Goal: Transaction & Acquisition: Purchase product/service

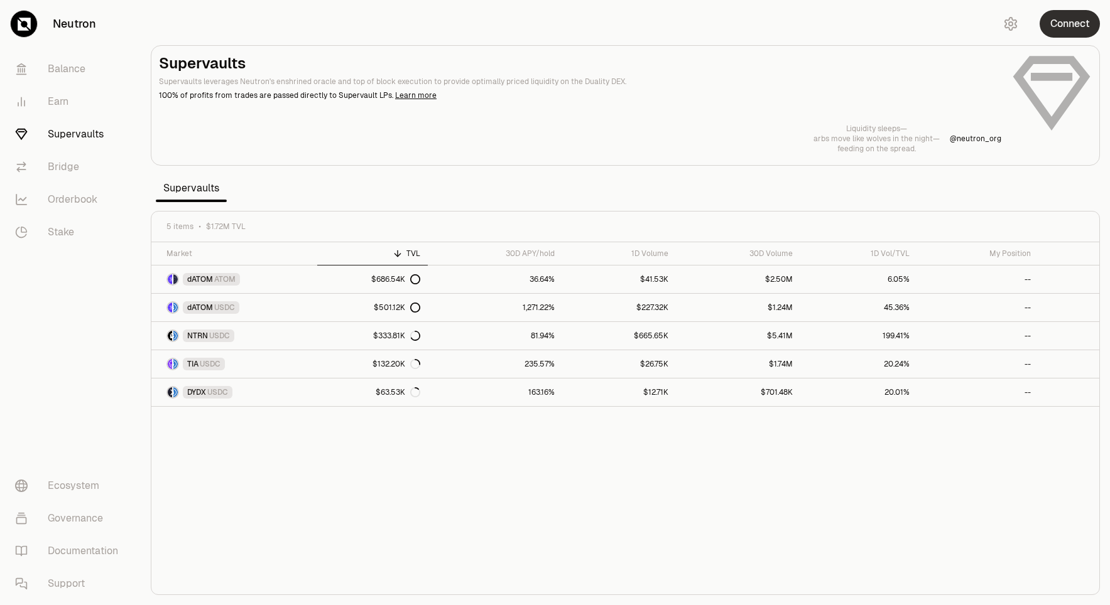
click at [1060, 28] on button "Connect" at bounding box center [1069, 24] width 60 height 28
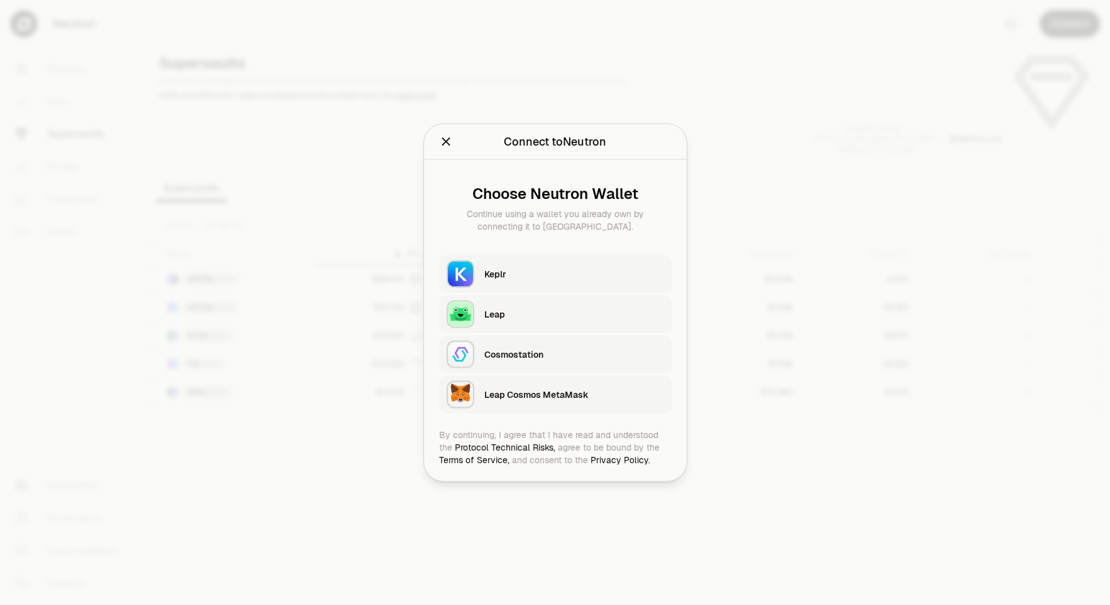
click at [475, 283] on button "Keplr" at bounding box center [555, 275] width 232 height 38
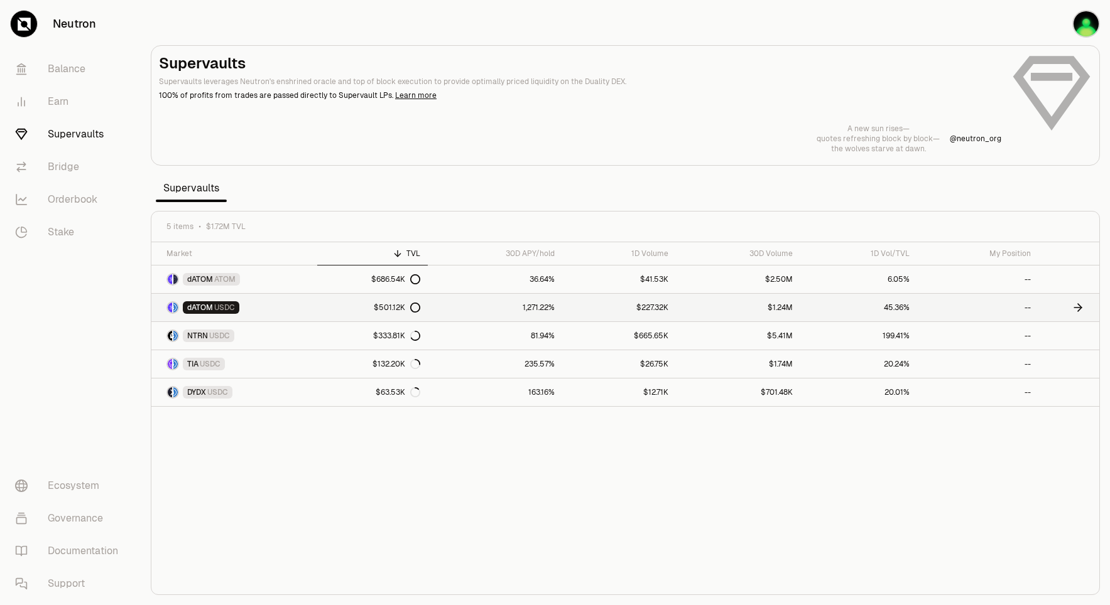
click at [208, 309] on span "dATOM" at bounding box center [200, 308] width 26 height 10
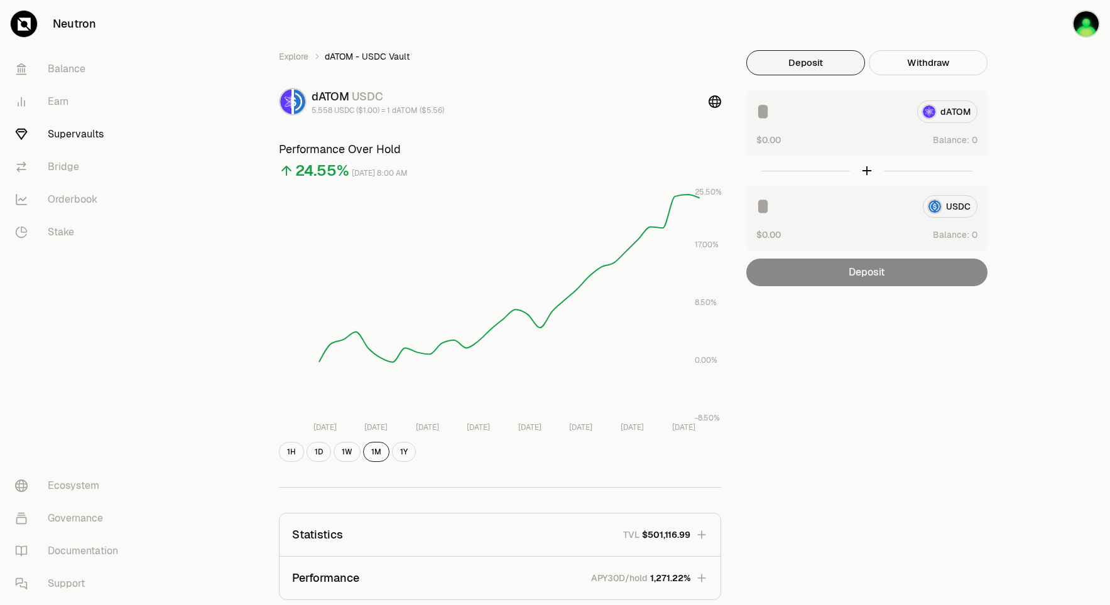
click at [813, 118] on input at bounding box center [831, 111] width 151 height 23
type input "*"
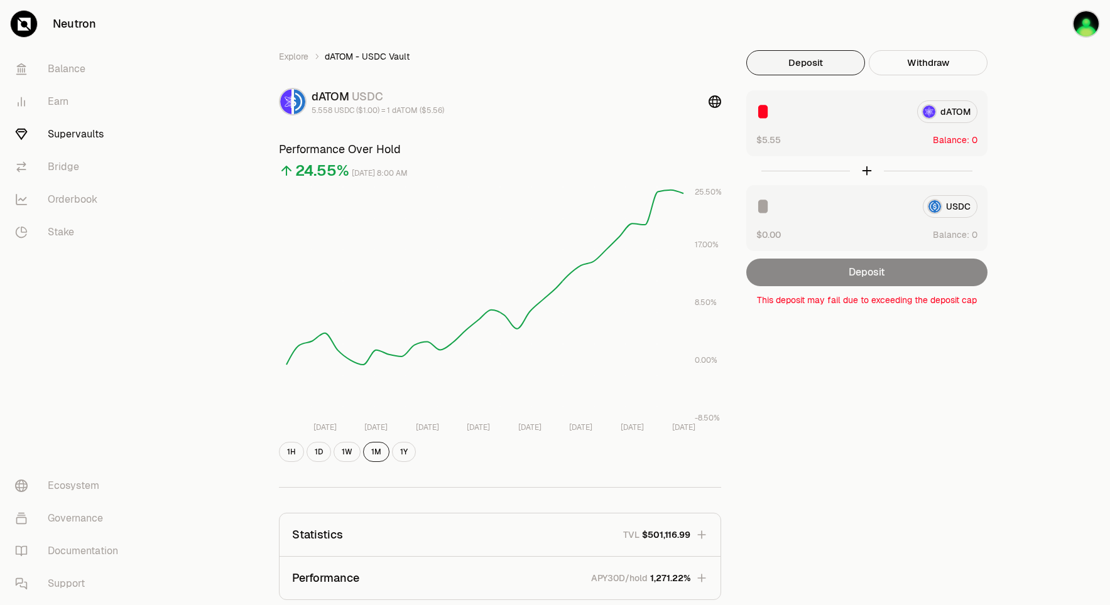
drag, startPoint x: 820, startPoint y: 116, endPoint x: 726, endPoint y: 107, distance: 94.1
click at [726, 107] on div "Explore dATOM - USDC Vault dATOM USDC 5.558 USDC ($1.00) = 1 dATOM ($5.56) Perf…" at bounding box center [626, 410] width 724 height 720
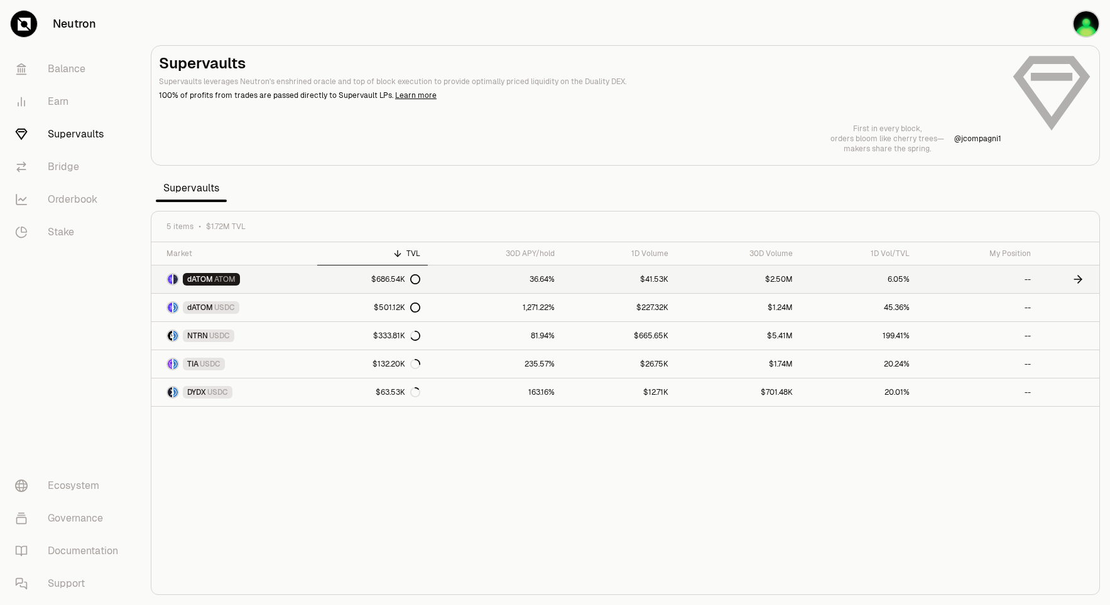
click at [220, 280] on span "ATOM" at bounding box center [224, 279] width 21 height 10
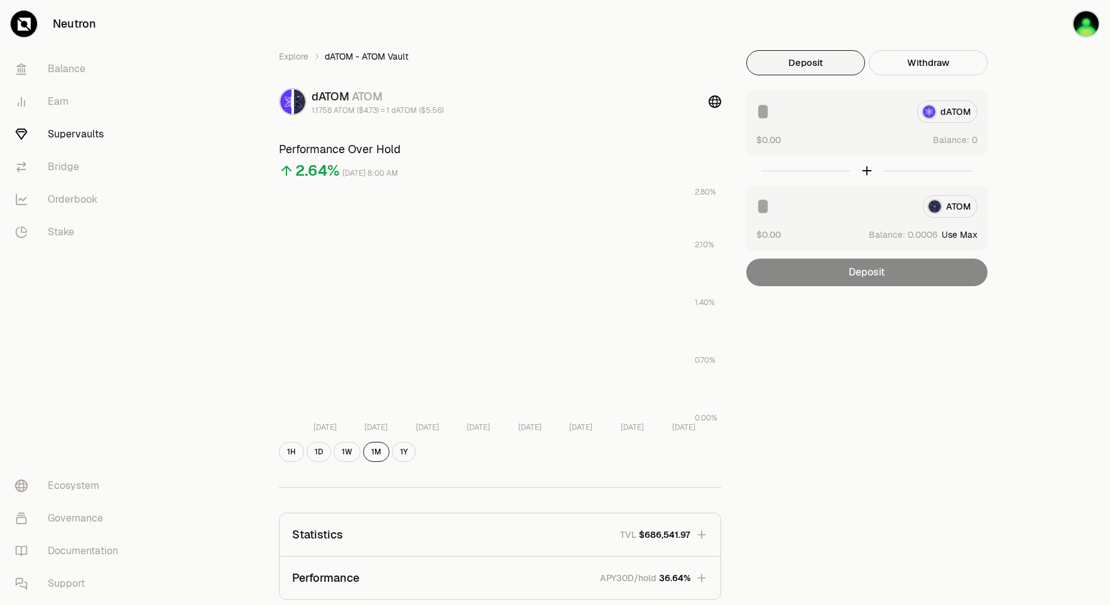
click at [864, 122] on input at bounding box center [831, 111] width 151 height 23
type input "*"
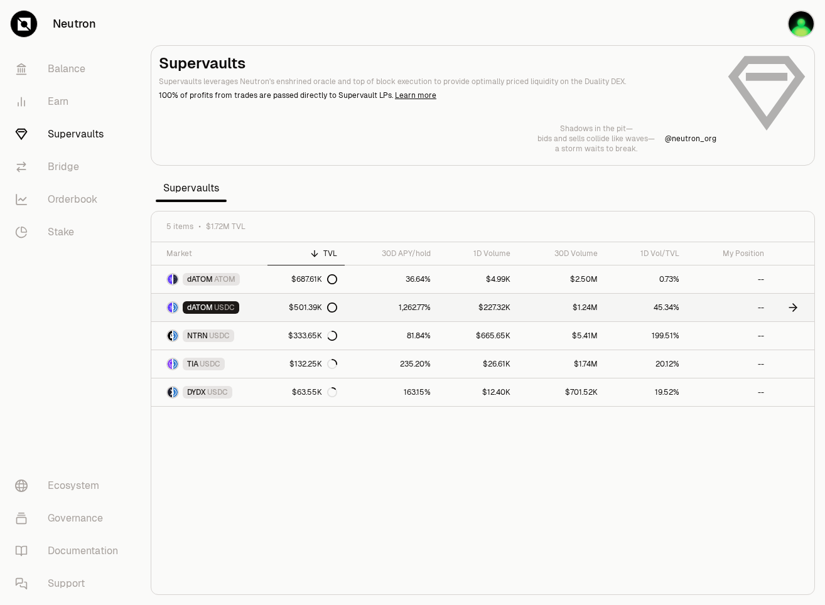
click at [213, 307] on span "dATOM" at bounding box center [200, 308] width 26 height 10
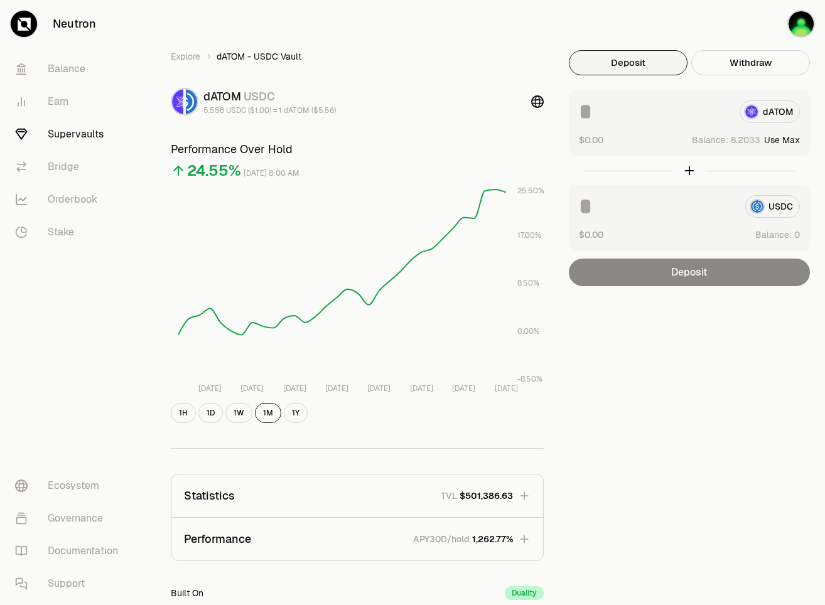
click at [786, 139] on button "Use Max" at bounding box center [782, 140] width 36 height 13
type input "********"
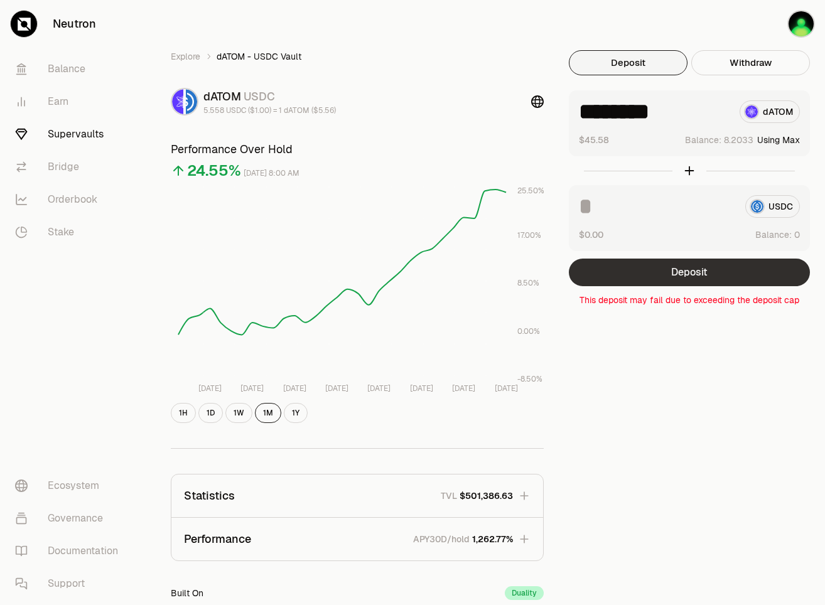
click at [703, 272] on button "Deposit" at bounding box center [689, 273] width 241 height 28
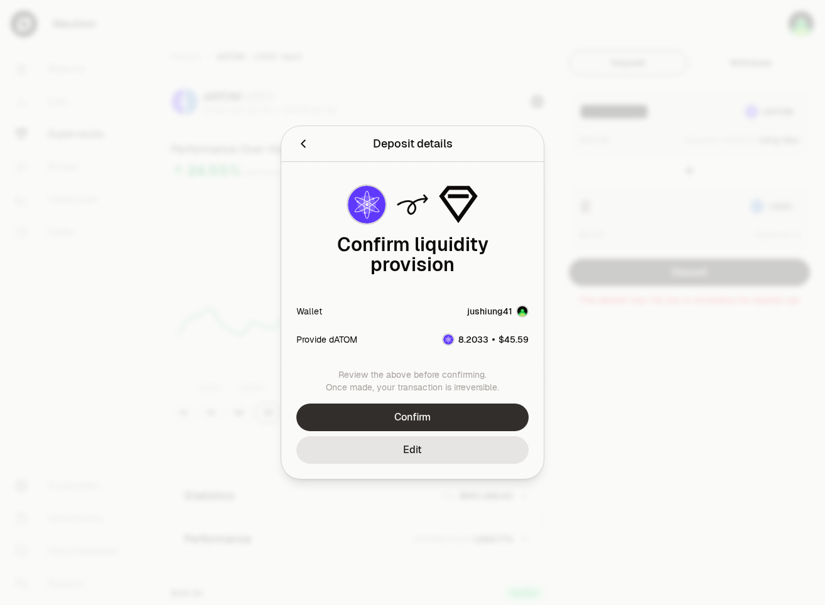
click at [423, 404] on button "Confirm" at bounding box center [412, 418] width 232 height 28
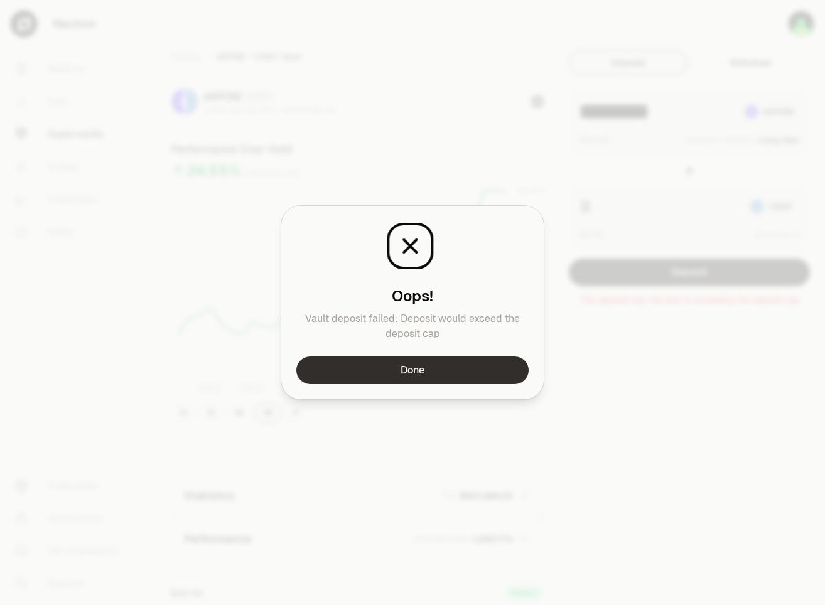
click at [433, 374] on button "Done" at bounding box center [412, 371] width 232 height 28
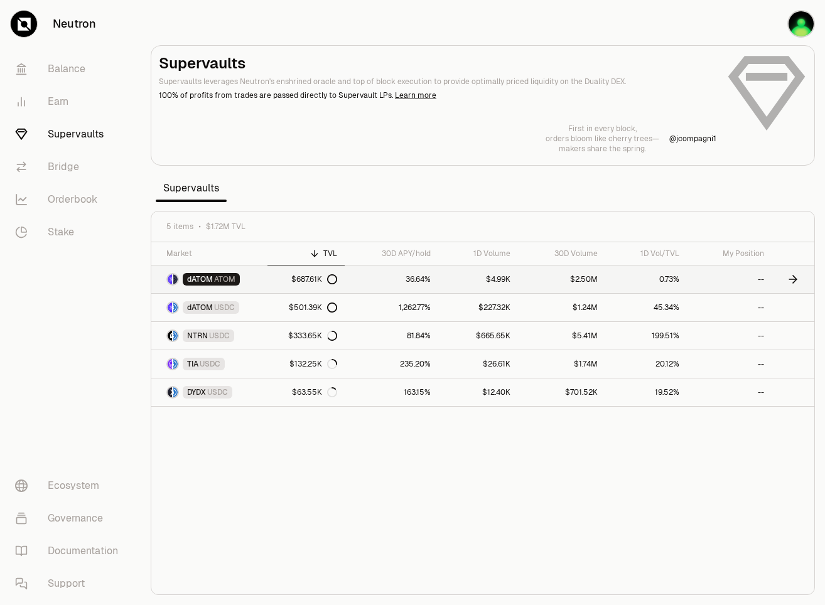
click at [230, 273] on div "dATOM ATOM" at bounding box center [211, 279] width 57 height 13
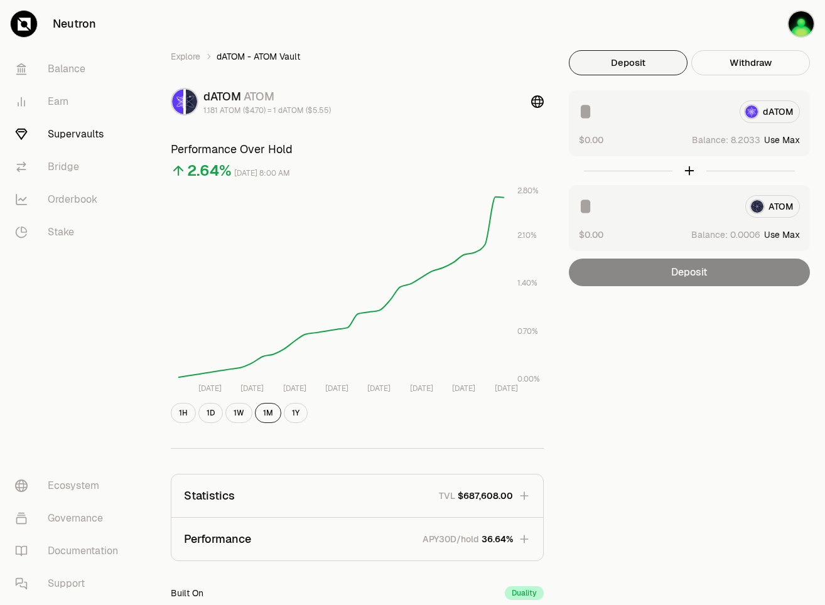
click at [789, 140] on button "Use Max" at bounding box center [782, 140] width 36 height 13
type input "********"
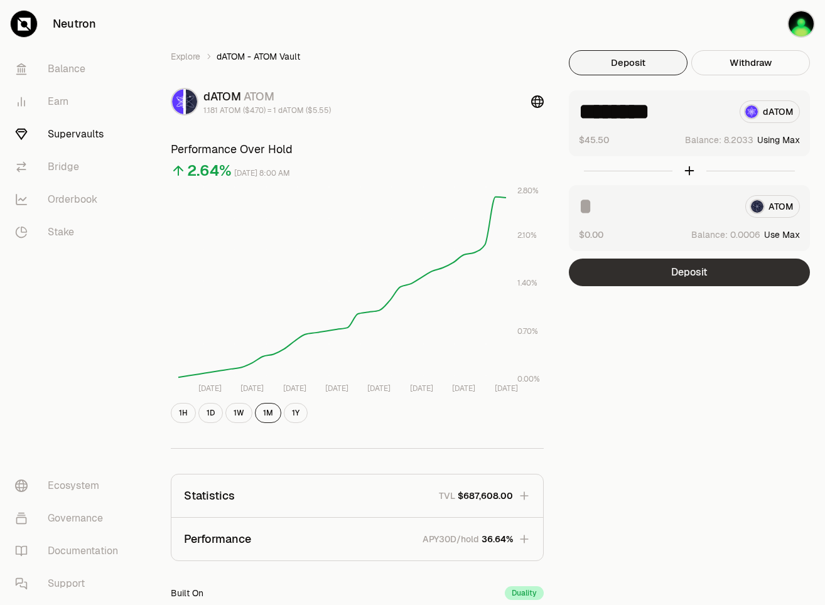
click at [693, 269] on button "Deposit" at bounding box center [689, 273] width 241 height 28
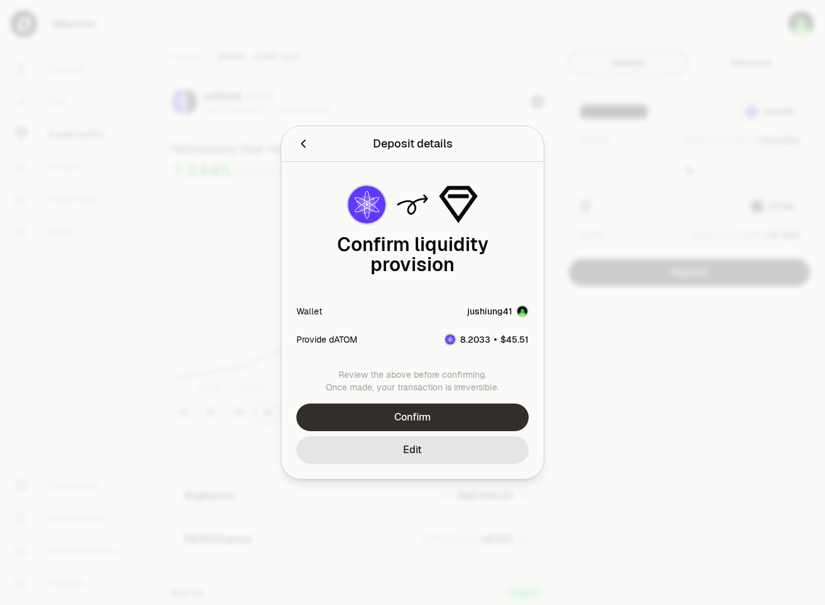
click at [398, 415] on button "Confirm" at bounding box center [412, 418] width 232 height 28
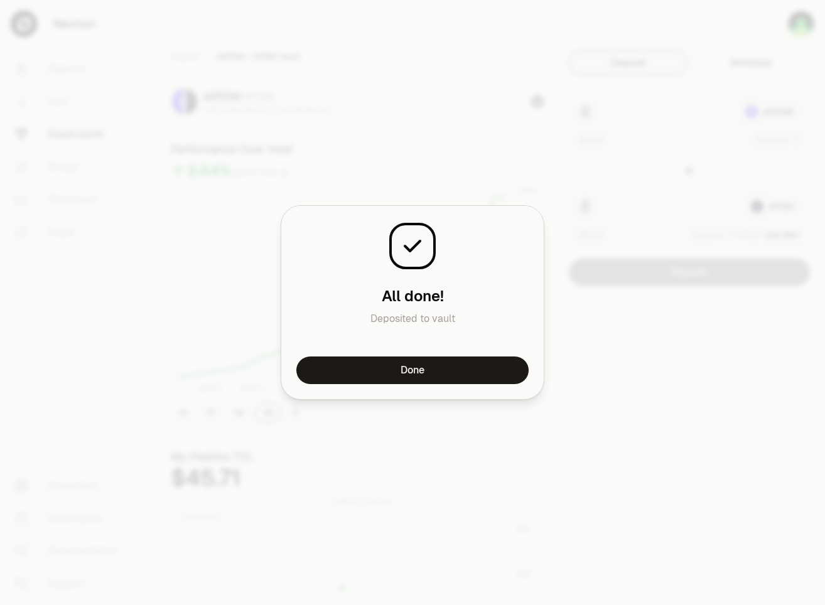
click at [457, 359] on button "Done" at bounding box center [412, 371] width 232 height 28
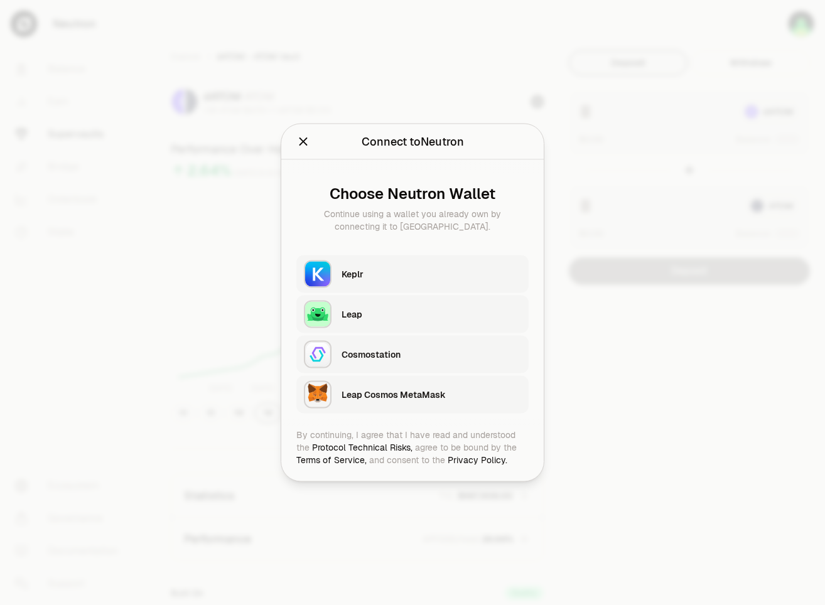
click at [389, 266] on div "Keplr" at bounding box center [432, 274] width 180 height 19
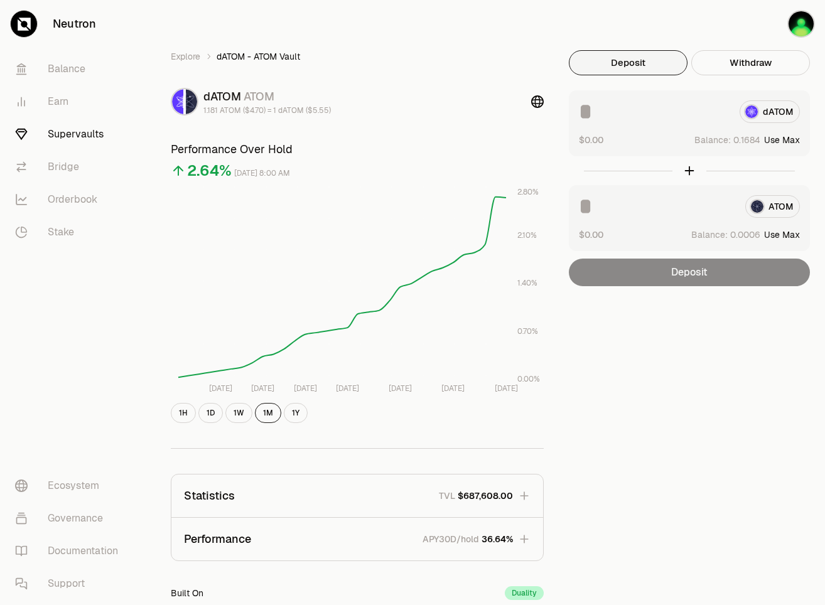
click at [788, 140] on button "Use Max" at bounding box center [782, 140] width 36 height 13
type input "********"
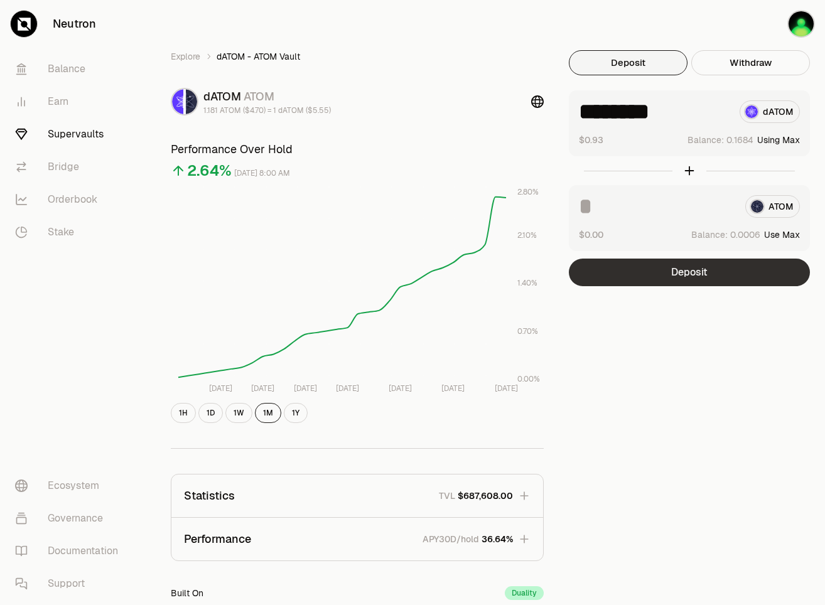
click at [730, 268] on button "Deposit" at bounding box center [689, 273] width 241 height 28
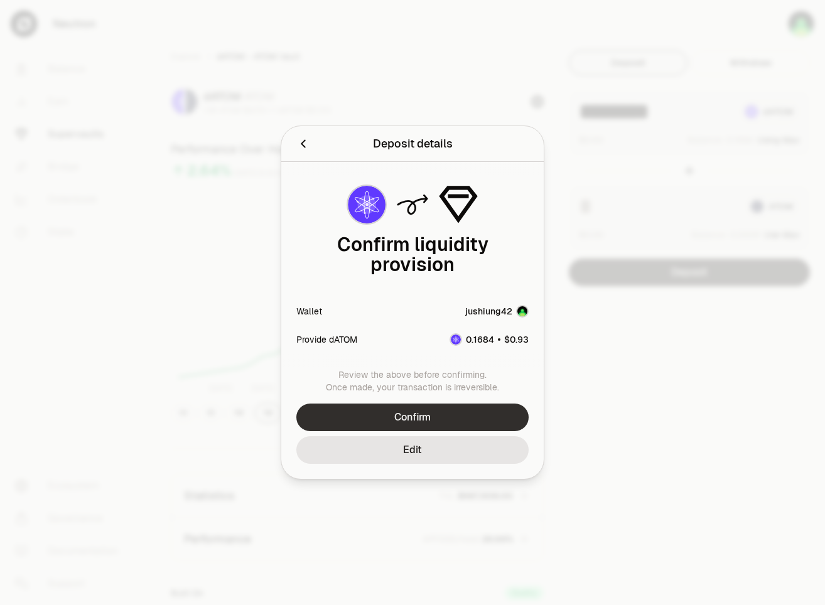
click at [460, 411] on button "Confirm" at bounding box center [412, 418] width 232 height 28
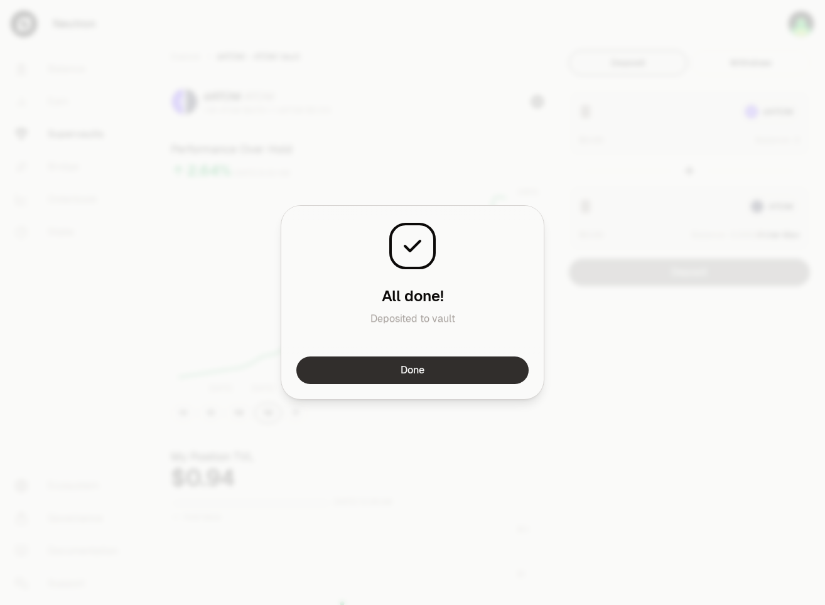
click at [483, 364] on button "Done" at bounding box center [412, 371] width 232 height 28
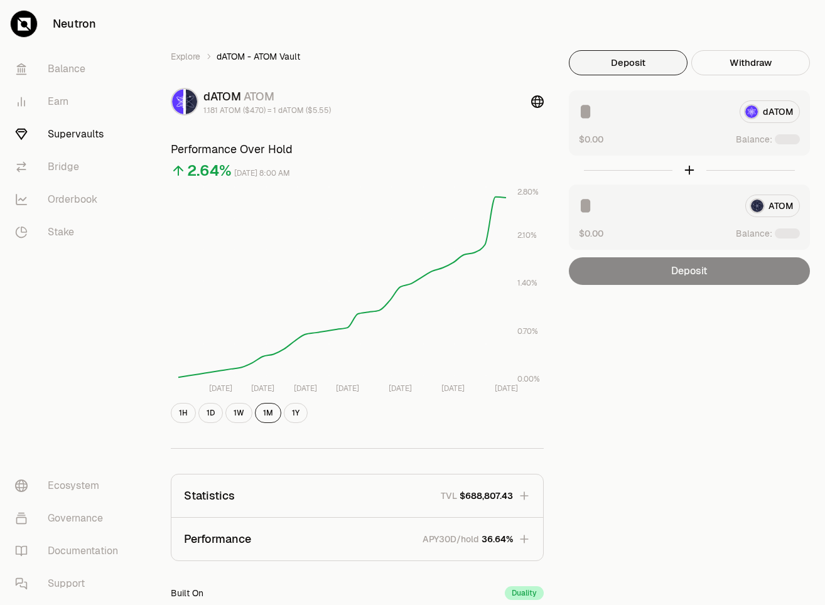
click at [788, 20] on img "button" at bounding box center [802, 24] width 28 height 28
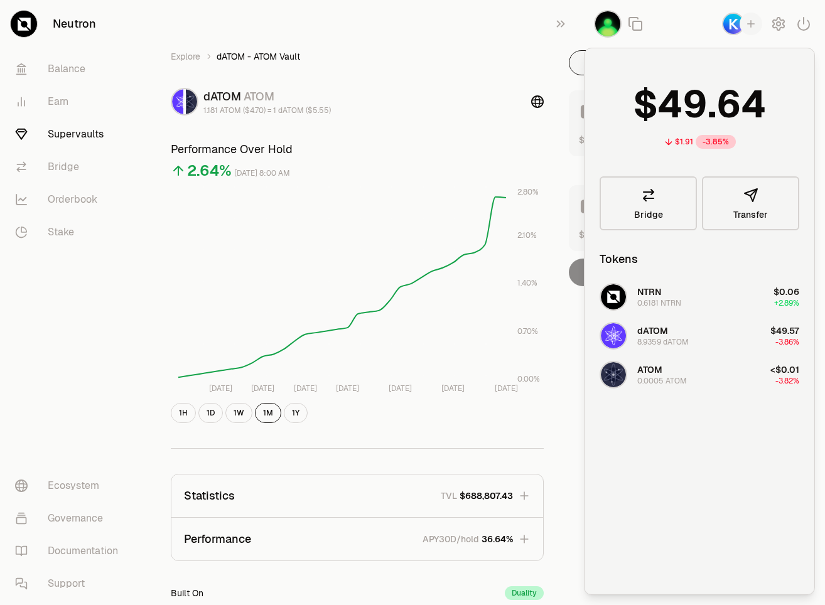
click at [502, 27] on div "Explore dATOM - ATOM Vault dATOM ATOM 1.181 ATOM ($4.70) = 1 dATOM ($5.55) Perf…" at bounding box center [483, 401] width 685 height 802
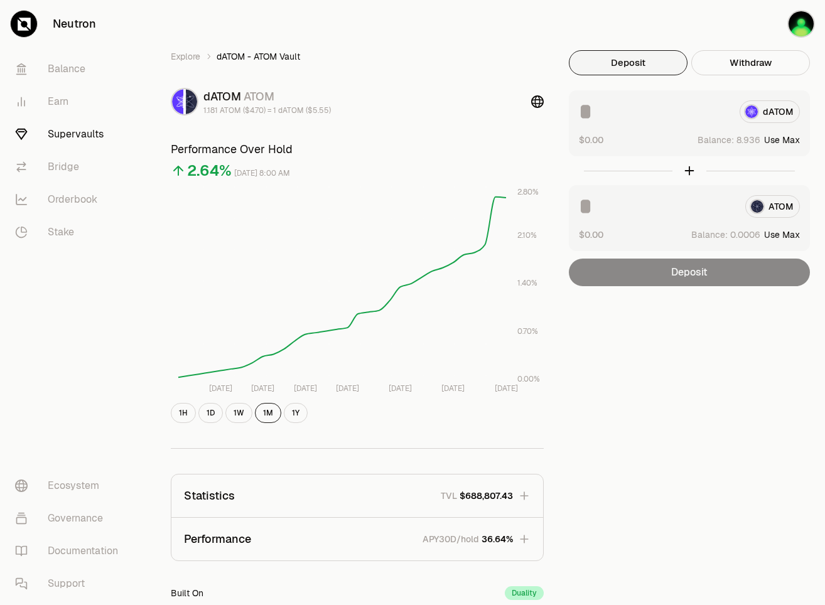
click at [790, 142] on button "Use Max" at bounding box center [782, 140] width 36 height 13
type input "*******"
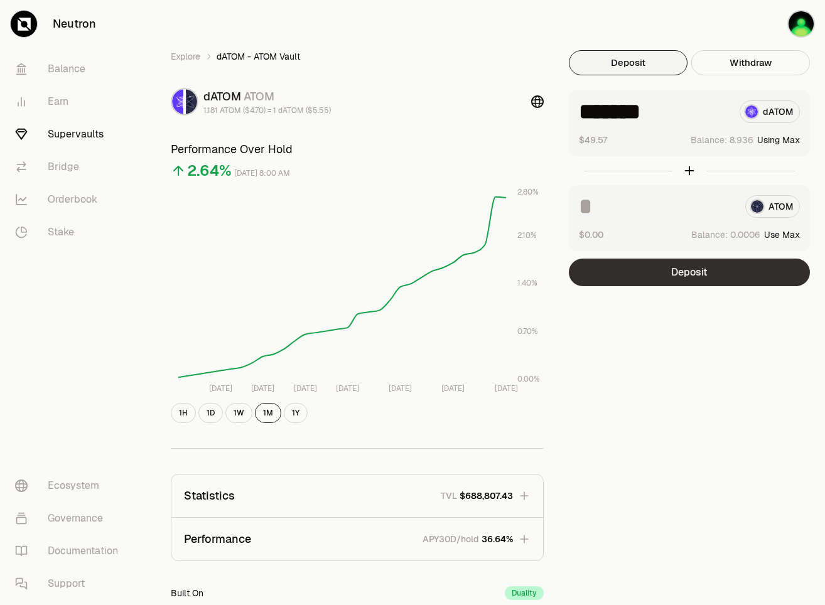
click at [725, 273] on button "Deposit" at bounding box center [689, 273] width 241 height 28
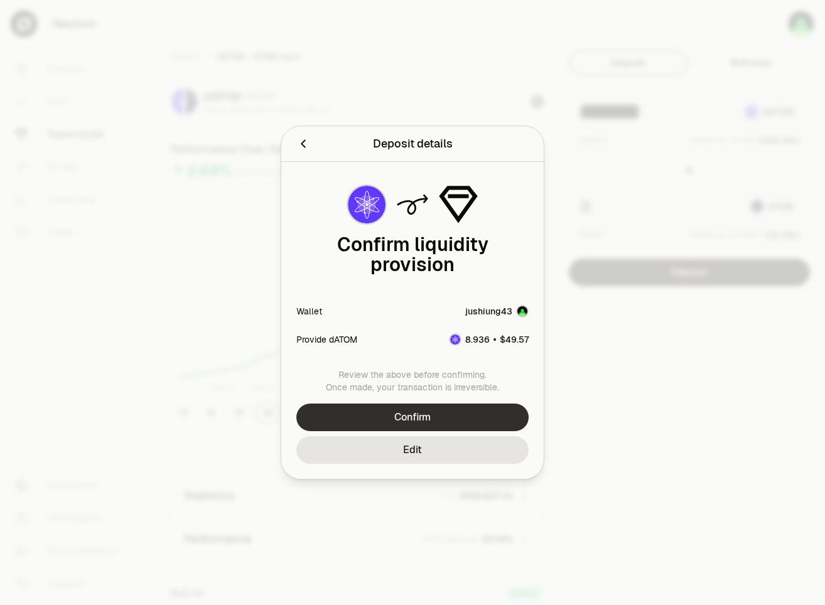
click at [443, 411] on button "Confirm" at bounding box center [412, 418] width 232 height 28
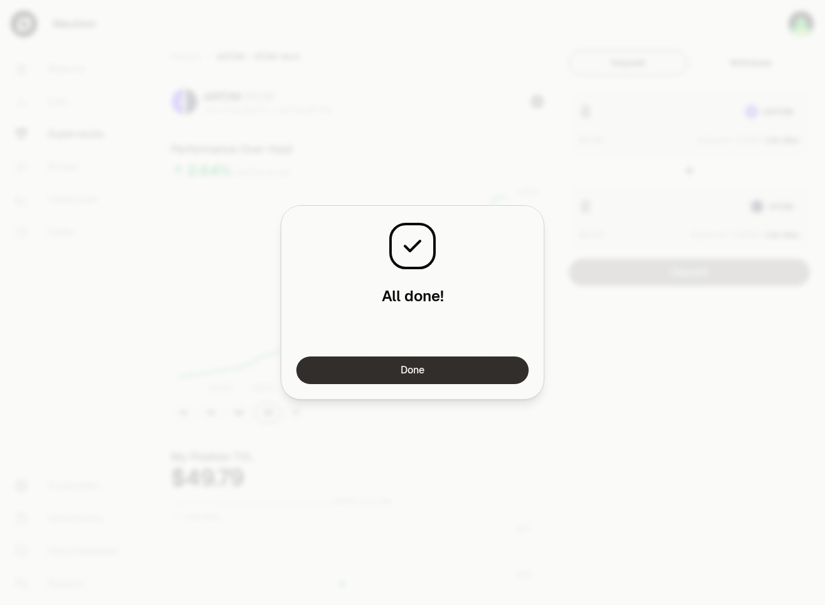
click at [467, 375] on button "Done" at bounding box center [412, 371] width 232 height 28
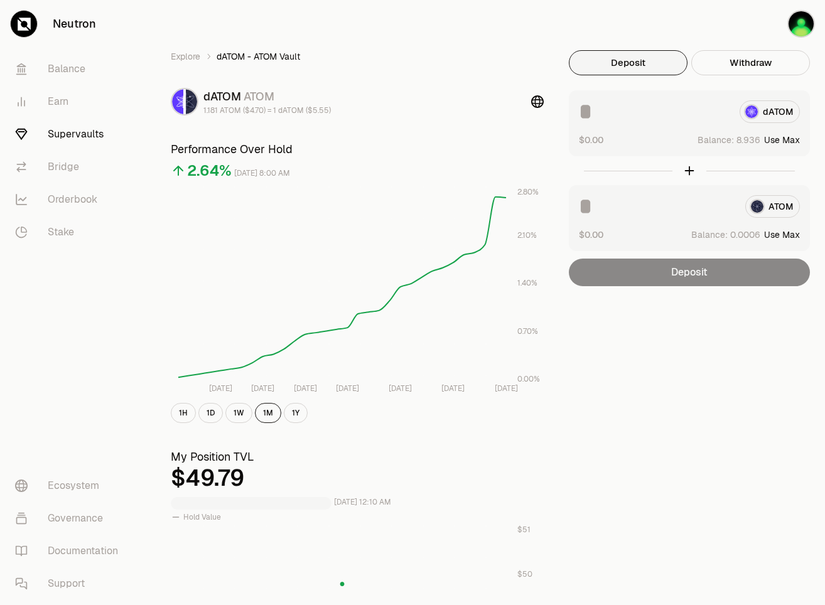
click at [668, 347] on div "Explore dATOM - ATOM Vault dATOM ATOM 1.181 ATOM ($4.70) = 1 dATOM ($5.55) Perf…" at bounding box center [483, 570] width 654 height 1041
click at [715, 343] on div "Explore dATOM - ATOM Vault dATOM ATOM 1.181 ATOM ($4.70) = 1 dATOM ($5.55) Perf…" at bounding box center [483, 570] width 654 height 1041
click at [674, 315] on div "Explore dATOM - ATOM Vault dATOM ATOM 1.181 ATOM ($4.70) = 1 dATOM ($5.55) Perf…" at bounding box center [483, 570] width 654 height 1041
click at [682, 328] on div "Explore dATOM - ATOM Vault dATOM ATOM 1.181 ATOM ($4.70) = 1 dATOM ($5.55) Perf…" at bounding box center [483, 570] width 654 height 1041
click at [685, 338] on div "Explore dATOM - ATOM Vault dATOM ATOM 1.181 ATOM ($4.70) = 1 dATOM ($5.55) Perf…" at bounding box center [483, 570] width 654 height 1041
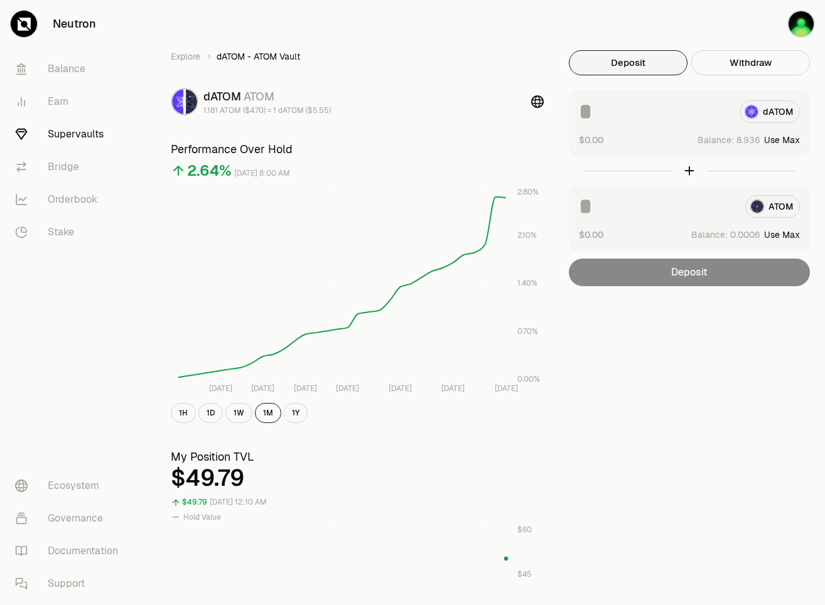
click at [686, 349] on div "Explore dATOM - ATOM Vault dATOM ATOM 1.181 ATOM ($4.70) = 1 dATOM ($5.55) Perf…" at bounding box center [483, 570] width 654 height 1041
click at [683, 355] on div "Explore dATOM - ATOM Vault dATOM ATOM 1.181 ATOM ($4.70) = 1 dATOM ($5.55) Perf…" at bounding box center [483, 570] width 654 height 1041
click at [688, 354] on div "Explore dATOM - ATOM Vault dATOM ATOM 1.181 ATOM ($4.70) = 1 dATOM ($5.55) Perf…" at bounding box center [483, 570] width 654 height 1041
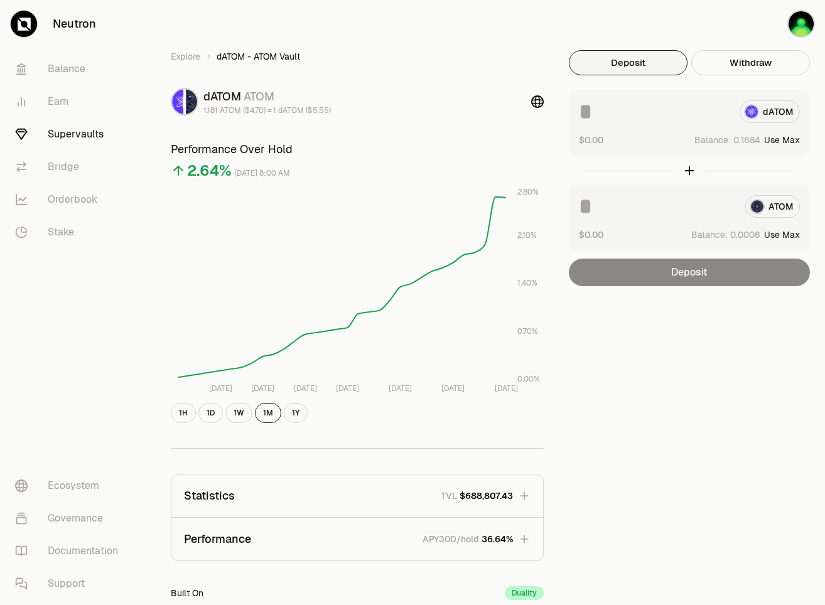
click at [788, 139] on button "Use Max" at bounding box center [782, 140] width 36 height 13
type input "********"
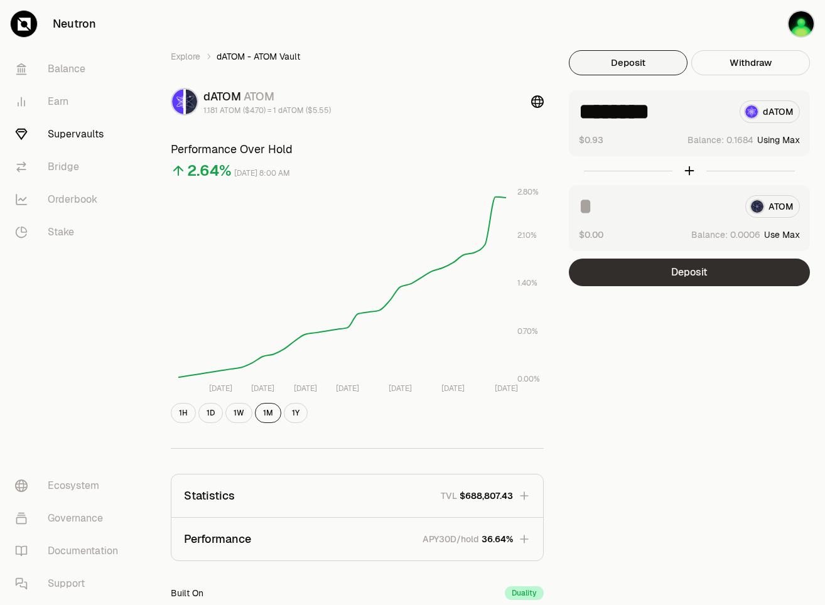
click at [699, 273] on button "Deposit" at bounding box center [689, 273] width 241 height 28
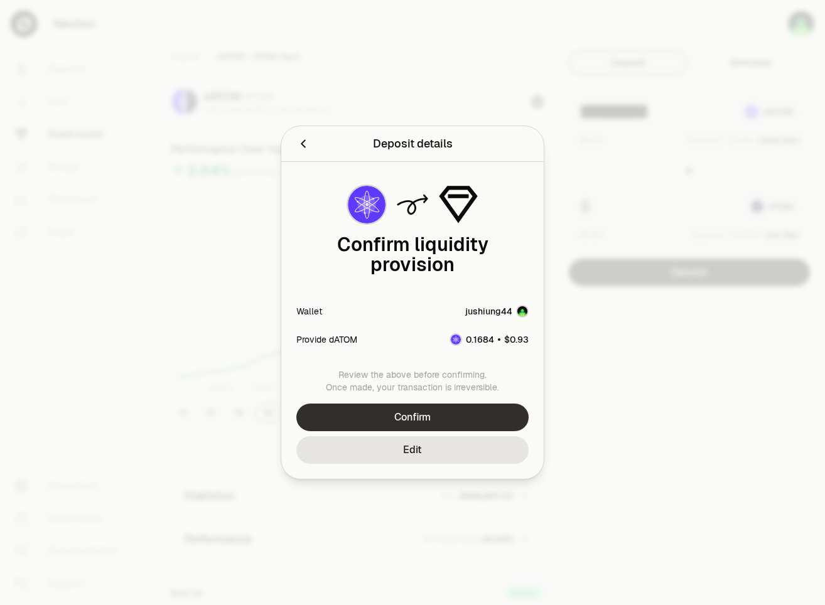
click at [472, 410] on button "Confirm" at bounding box center [412, 418] width 232 height 28
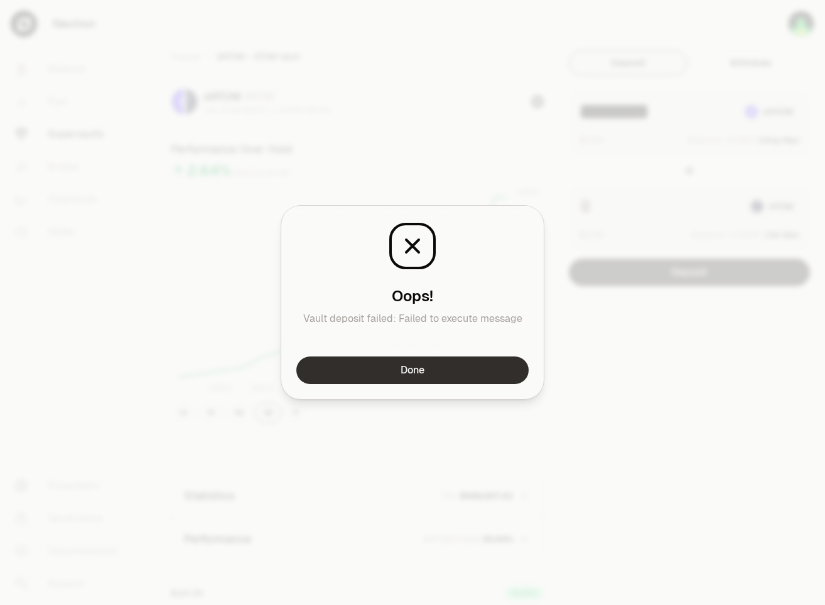
click at [490, 374] on button "Done" at bounding box center [412, 371] width 232 height 28
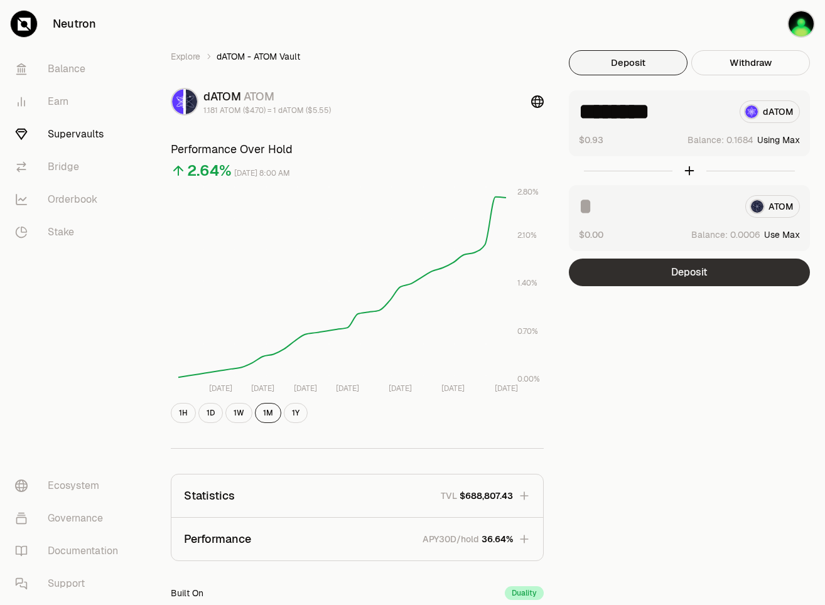
click at [676, 281] on button "Deposit" at bounding box center [689, 273] width 241 height 28
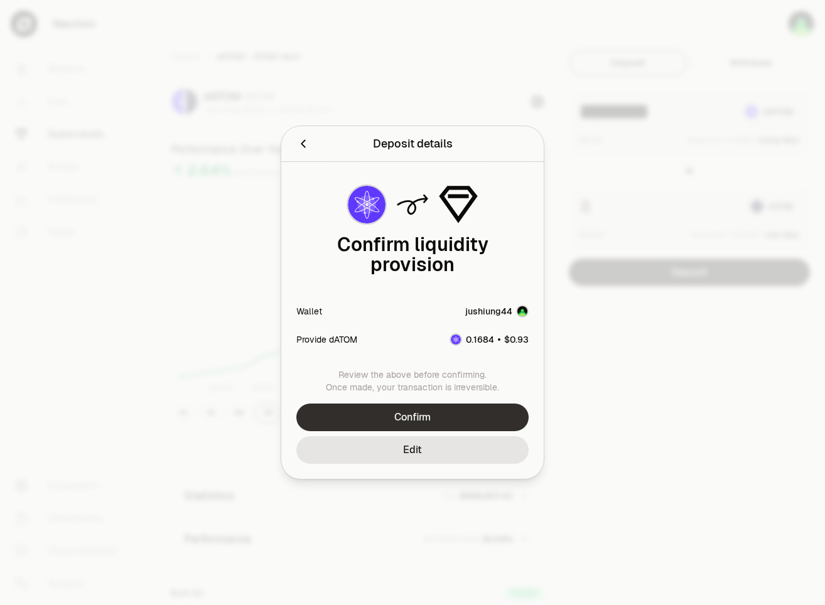
click at [445, 404] on button "Confirm" at bounding box center [412, 418] width 232 height 28
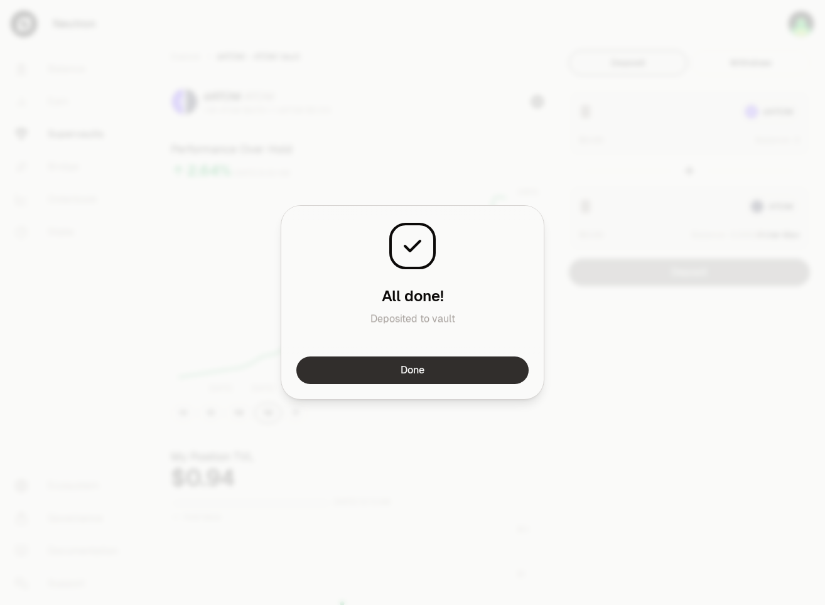
click at [450, 367] on button "Done" at bounding box center [412, 371] width 232 height 28
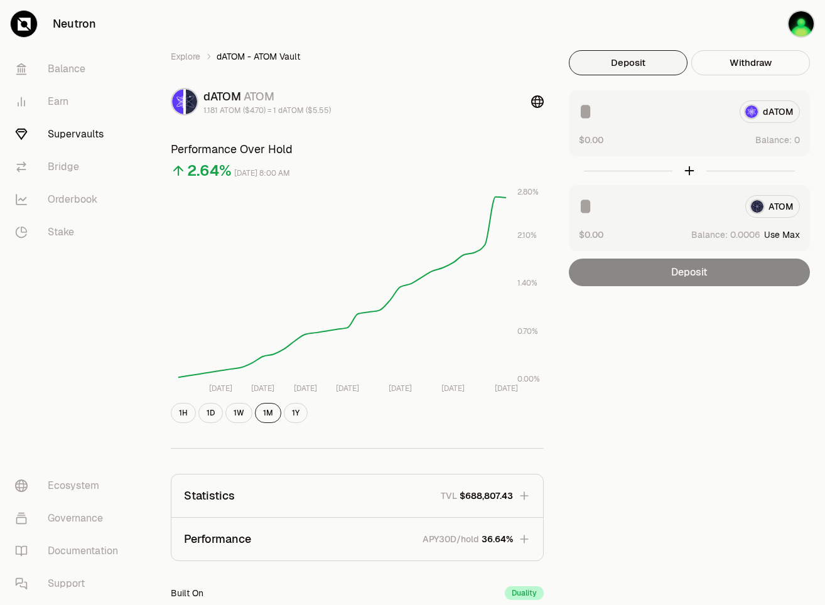
click at [669, 26] on div "Explore dATOM - ATOM Vault dATOM ATOM 1.181 ATOM ($4.70) = 1 dATOM ($5.55) Perf…" at bounding box center [483, 401] width 685 height 802
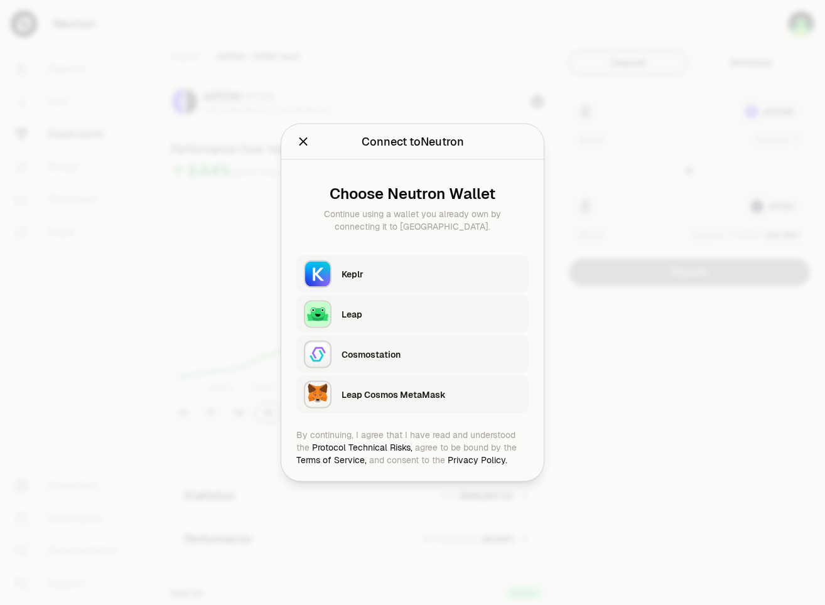
click at [420, 273] on div "Keplr" at bounding box center [432, 274] width 180 height 13
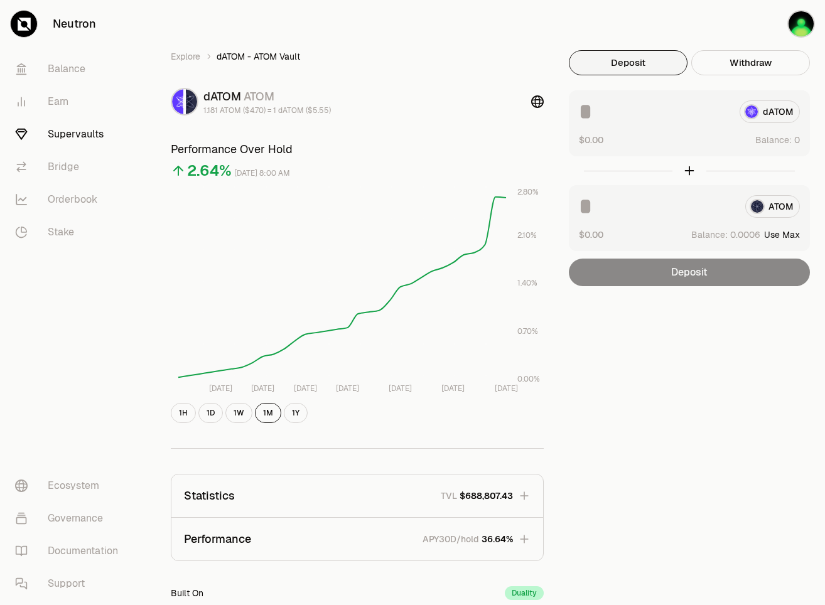
click at [739, 334] on div "Explore dATOM - ATOM Vault dATOM ATOM 1.181 ATOM ($4.70) = 1 dATOM ($5.55) Perf…" at bounding box center [483, 401] width 654 height 702
click at [788, 141] on button "Use Max" at bounding box center [782, 140] width 36 height 13
type input "********"
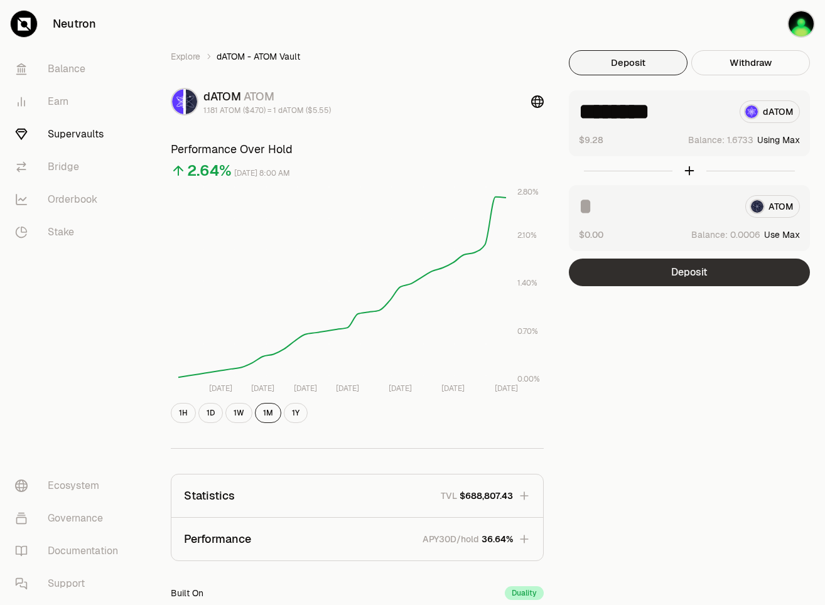
click at [697, 281] on button "Deposit" at bounding box center [689, 273] width 241 height 28
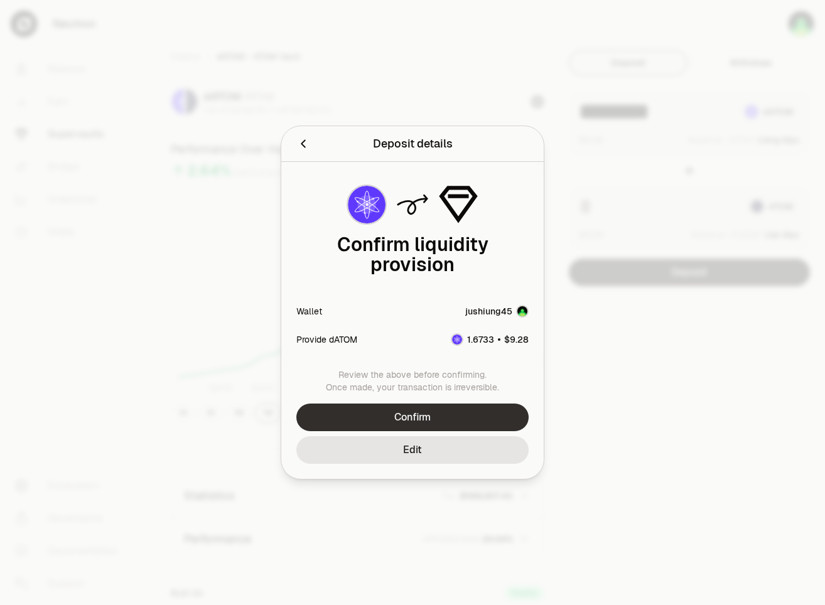
click at [409, 416] on button "Confirm" at bounding box center [412, 418] width 232 height 28
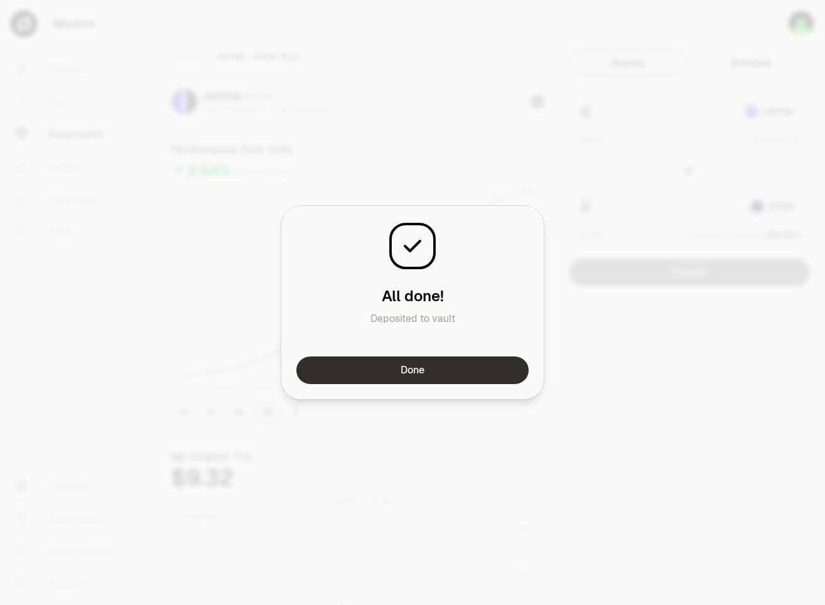
click at [468, 360] on button "Done" at bounding box center [412, 371] width 232 height 28
